Goal: Transaction & Acquisition: Purchase product/service

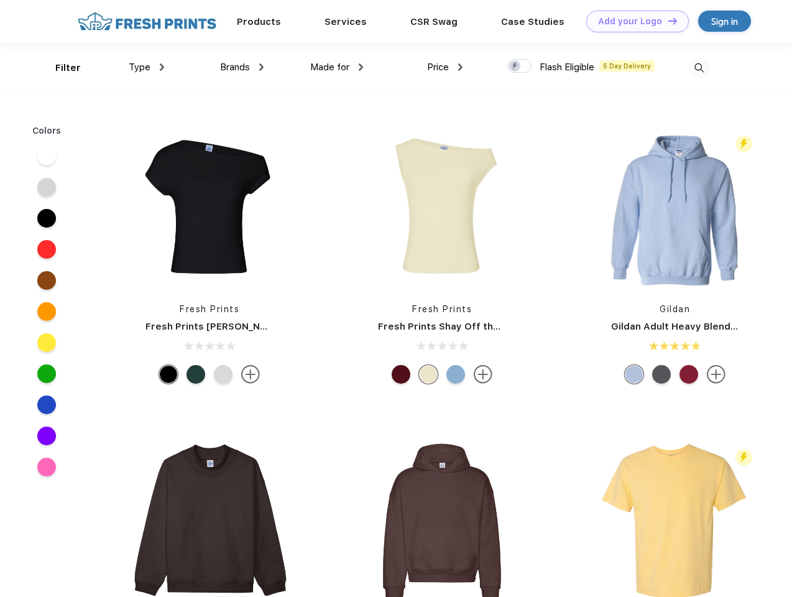
scroll to position [1, 0]
click at [633, 21] on link "Add your Logo Design Tool" at bounding box center [637, 22] width 103 height 22
click at [0, 0] on div "Design Tool" at bounding box center [0, 0] width 0 height 0
click at [667, 21] on link "Add your Logo Design Tool" at bounding box center [637, 22] width 103 height 22
click at [60, 68] on div "Filter" at bounding box center [67, 68] width 25 height 14
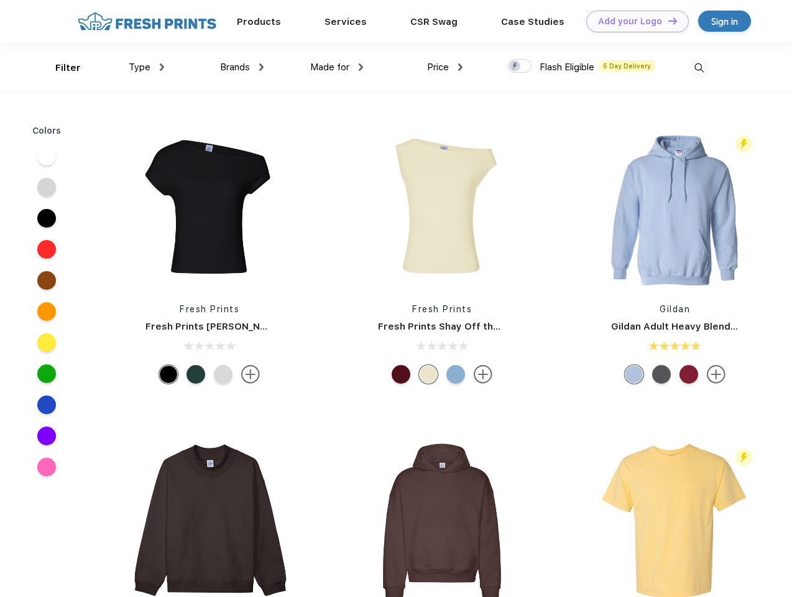
click at [147, 67] on span "Type" at bounding box center [140, 67] width 22 height 11
click at [242, 67] on span "Brands" at bounding box center [235, 67] width 30 height 11
click at [337, 67] on span "Made for" at bounding box center [329, 67] width 39 height 11
click at [445, 67] on span "Price" at bounding box center [438, 67] width 22 height 11
click at [520, 67] on div at bounding box center [519, 66] width 24 height 14
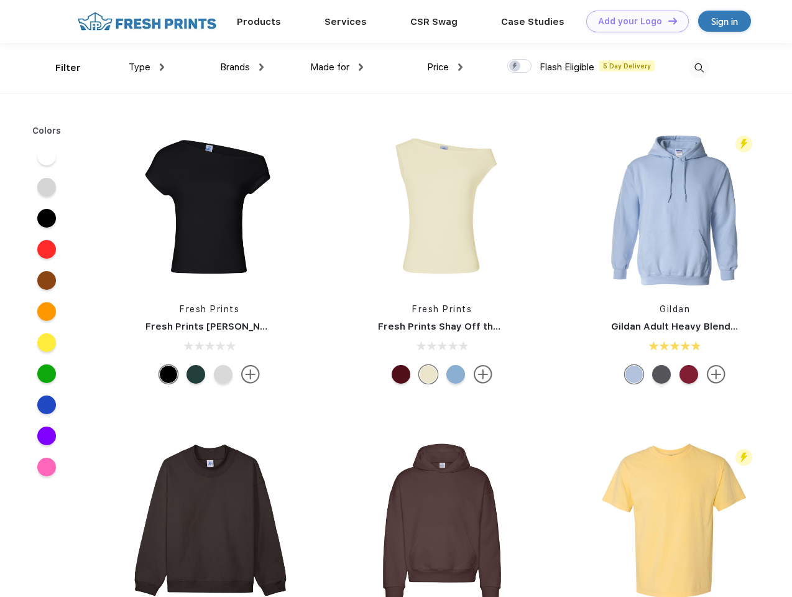
click at [516, 67] on input "checkbox" at bounding box center [511, 62] width 8 height 8
click at [699, 68] on img at bounding box center [699, 68] width 21 height 21
